Goal: Task Accomplishment & Management: Use online tool/utility

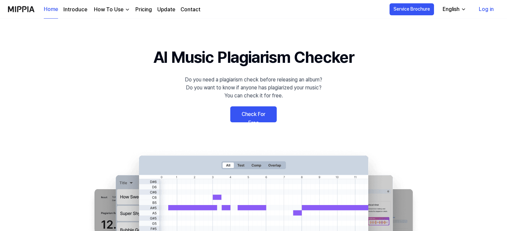
click at [262, 118] on link "Check For Free" at bounding box center [253, 114] width 46 height 16
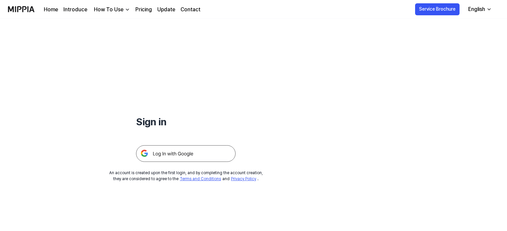
click at [206, 148] on img at bounding box center [186, 153] width 100 height 17
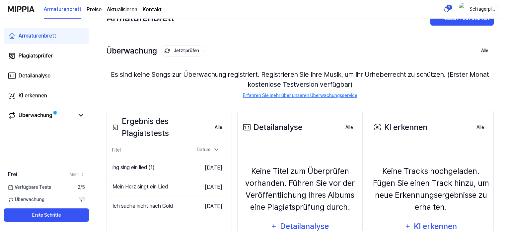
scroll to position [10, 0]
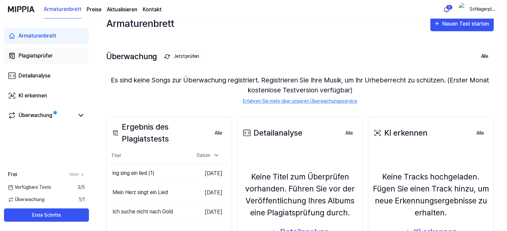
click at [63, 55] on link "Plagiatsprüfer" at bounding box center [46, 56] width 85 height 16
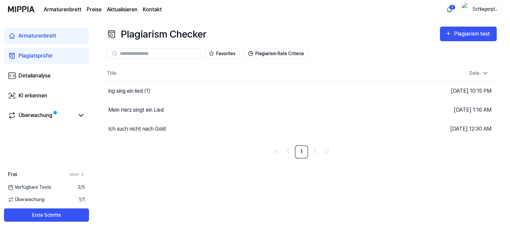
click at [177, 50] on div at bounding box center [153, 53] width 94 height 11
click at [172, 51] on input "text" at bounding box center [158, 53] width 76 height 6
click at [50, 92] on link "KI erkennen" at bounding box center [46, 96] width 85 height 16
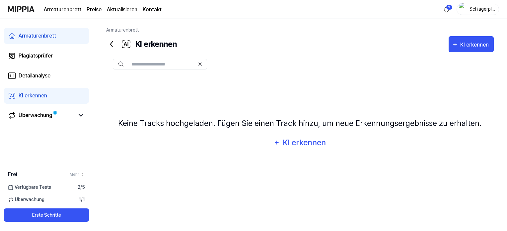
click at [173, 65] on input "text" at bounding box center [162, 64] width 63 height 6
paste input "**********"
type input "**********"
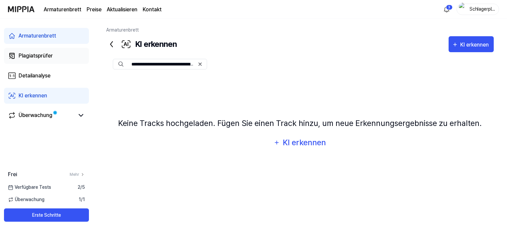
click at [35, 57] on font "Plagiatsprüfer" at bounding box center [36, 55] width 34 height 6
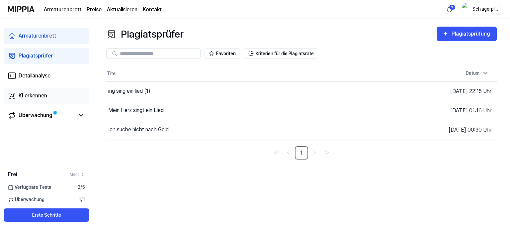
click at [39, 95] on font "KI erkennen" at bounding box center [33, 95] width 29 height 6
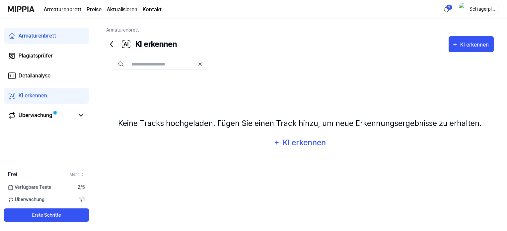
click at [37, 34] on font "Armaturenbrett" at bounding box center [38, 36] width 38 height 6
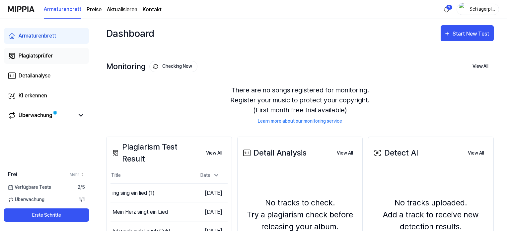
click at [35, 55] on font "Plagiatsprüfer" at bounding box center [36, 55] width 34 height 6
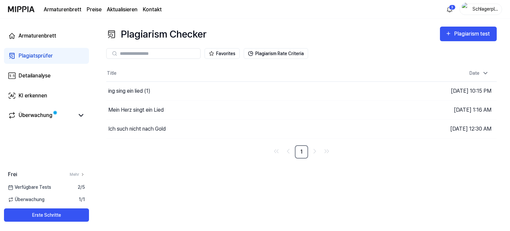
click at [169, 55] on input "text" at bounding box center [158, 53] width 76 height 6
click at [456, 30] on div "Plagiarism test" at bounding box center [472, 34] width 37 height 9
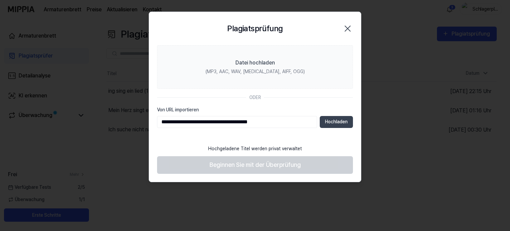
type input "**********"
click at [251, 162] on footer "Hochgeladene Titel werden privat verwaltet Beginnen Sie mit der Überprüfung" at bounding box center [255, 157] width 196 height 33
click at [342, 117] on button "Hochladen" at bounding box center [336, 122] width 33 height 12
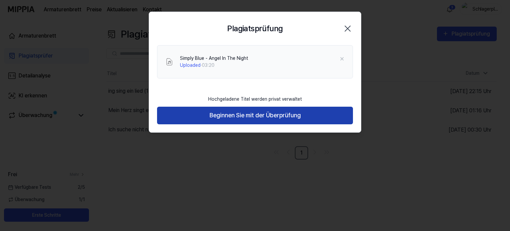
click at [318, 118] on button "Beginnen Sie mit der Überprüfung" at bounding box center [255, 116] width 196 height 18
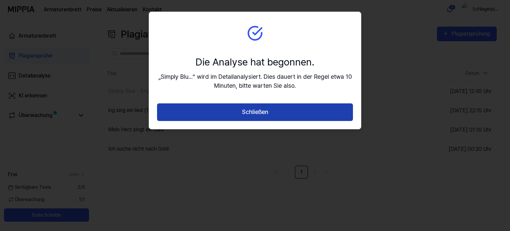
click at [270, 107] on button "Schließen" at bounding box center [255, 112] width 196 height 18
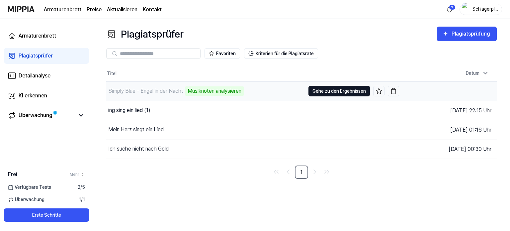
click at [342, 92] on font "Gehe zu den Ergebnissen" at bounding box center [338, 90] width 53 height 5
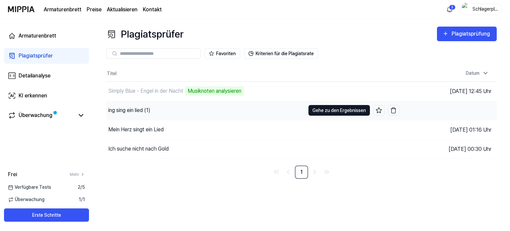
click at [311, 108] on button "Gehe zu den Ergebnissen" at bounding box center [338, 110] width 61 height 11
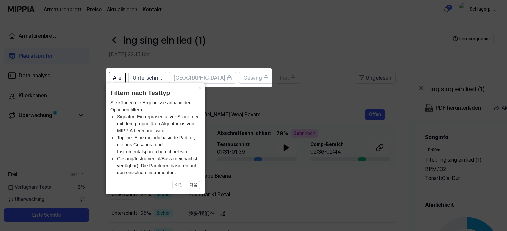
click at [276, 101] on icon at bounding box center [255, 115] width 510 height 231
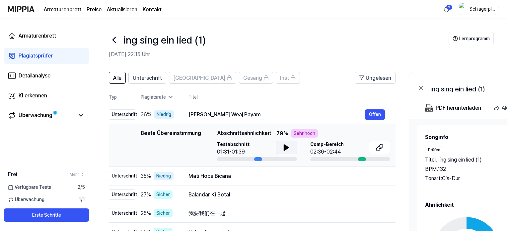
click at [288, 146] on icon at bounding box center [287, 147] width 8 height 8
click at [288, 146] on icon at bounding box center [287, 147] width 1 height 5
click at [120, 77] on font "Alle" at bounding box center [117, 78] width 8 height 6
click at [114, 39] on icon at bounding box center [114, 39] width 3 height 5
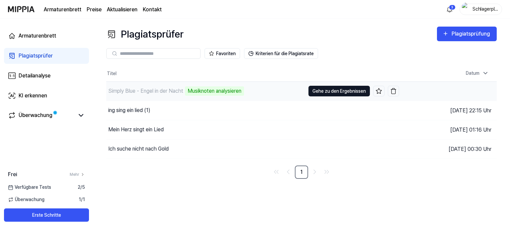
click at [322, 88] on font "Gehe zu den Ergebnissen" at bounding box center [338, 90] width 53 height 5
click at [347, 90] on font "Gehe zu den Ergebnissen" at bounding box center [338, 90] width 53 height 5
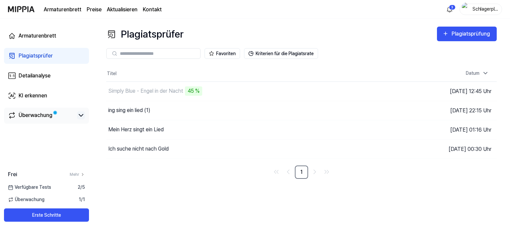
click at [81, 117] on icon at bounding box center [81, 115] width 8 height 8
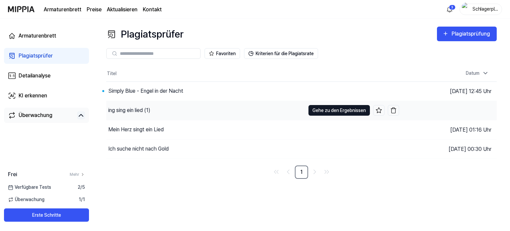
click at [325, 114] on button "Gehe zu den Ergebnissen" at bounding box center [338, 110] width 61 height 11
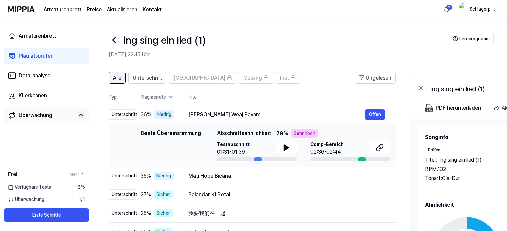
click at [118, 81] on font "Alle" at bounding box center [117, 78] width 8 height 6
click at [120, 80] on font "Alle" at bounding box center [117, 78] width 8 height 6
drag, startPoint x: 121, startPoint y: 76, endPoint x: 126, endPoint y: 71, distance: 7.5
click at [122, 76] on font "Alle" at bounding box center [117, 78] width 8 height 6
click at [116, 74] on span "Alle" at bounding box center [117, 78] width 8 height 8
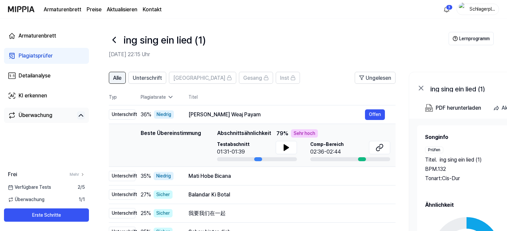
click at [118, 77] on font "Alle" at bounding box center [117, 78] width 8 height 6
click at [149, 77] on font "Unterschrift" at bounding box center [147, 78] width 29 height 6
click at [120, 76] on font "Alle" at bounding box center [117, 78] width 8 height 6
click at [120, 75] on font "Alle" at bounding box center [117, 78] width 8 height 6
click at [114, 41] on icon at bounding box center [114, 39] width 3 height 5
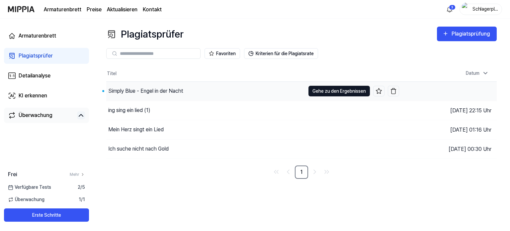
click at [325, 91] on font "Gehe zu den Ergebnissen" at bounding box center [338, 90] width 53 height 5
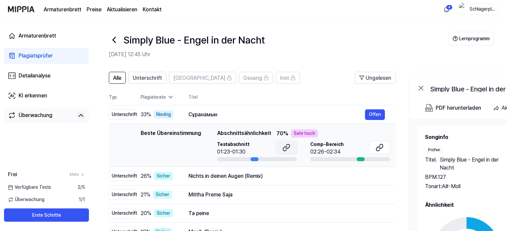
click at [284, 149] on icon at bounding box center [287, 147] width 8 height 8
click at [385, 116] on button "Offen" at bounding box center [375, 114] width 20 height 11
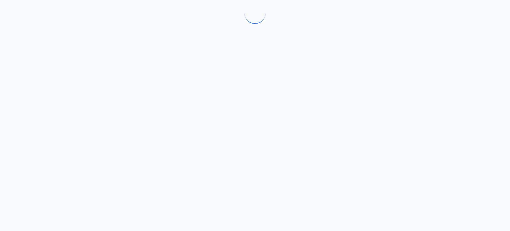
click at [385, 116] on div at bounding box center [255, 115] width 510 height 231
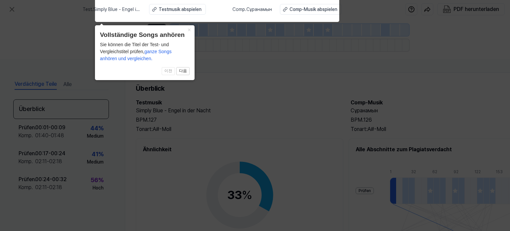
click at [358, 71] on icon at bounding box center [255, 114] width 510 height 234
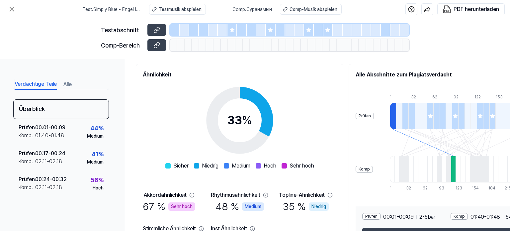
scroll to position [77, 0]
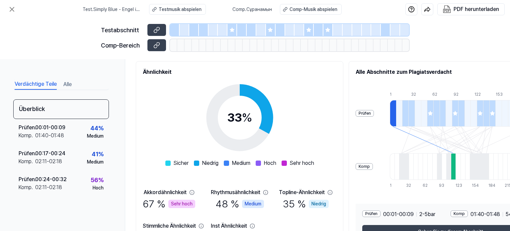
click at [235, 29] on div at bounding box center [232, 30] width 10 height 12
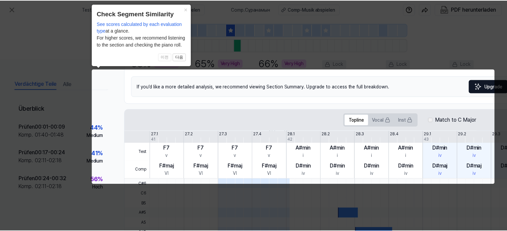
scroll to position [0, 29]
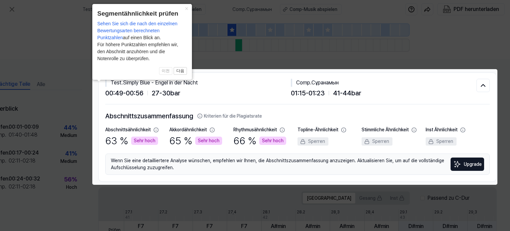
click at [396, 38] on icon at bounding box center [255, 115] width 510 height 231
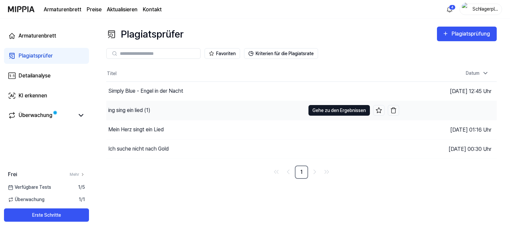
click at [327, 111] on font "Gehe zu den Ergebnissen" at bounding box center [338, 110] width 53 height 5
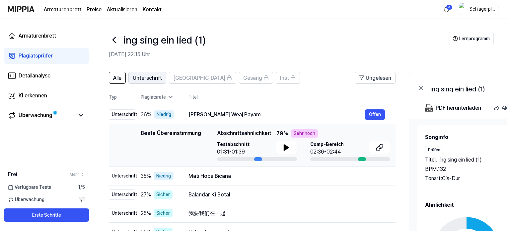
click at [145, 78] on font "Unterschrift" at bounding box center [147, 78] width 29 height 6
click at [150, 76] on font "Unterschrift" at bounding box center [147, 78] width 29 height 6
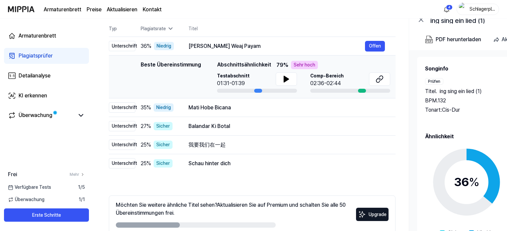
scroll to position [77, 0]
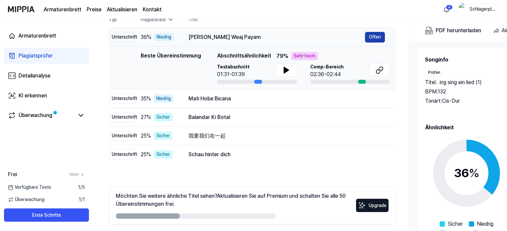
click at [380, 34] on font "Offen" at bounding box center [375, 36] width 12 height 5
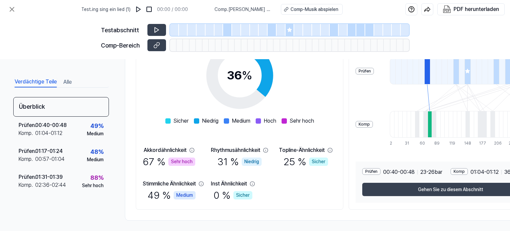
scroll to position [122, 0]
